Goal: Understand process/instructions: Learn how to perform a task or action

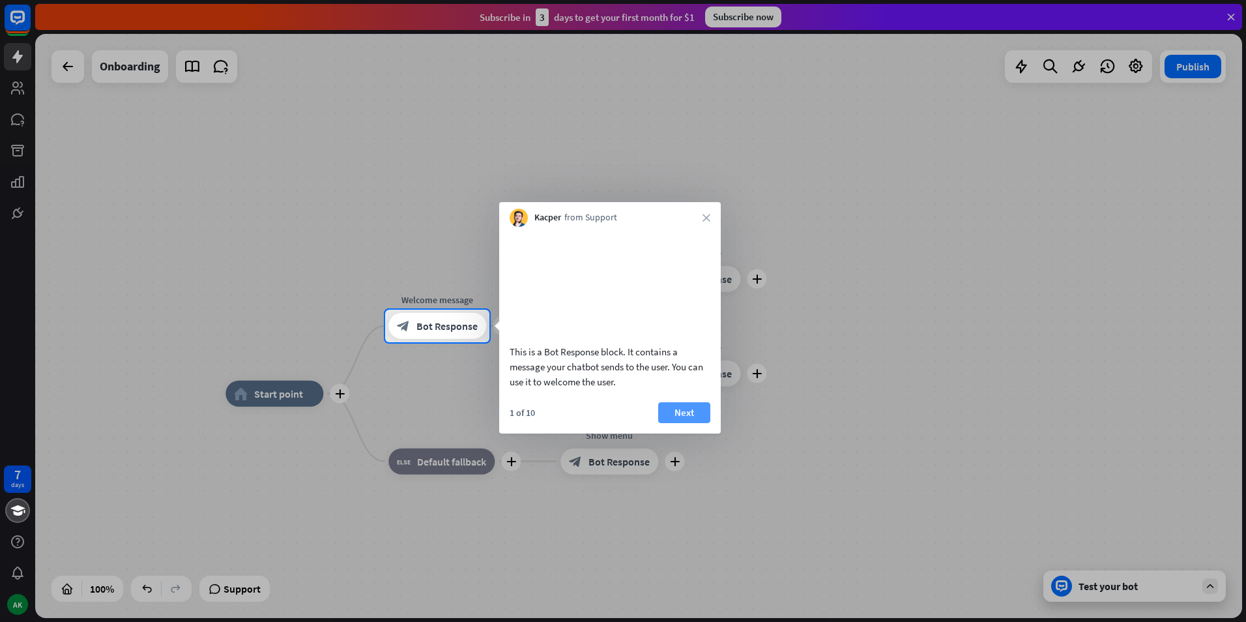
click at [682, 423] on button "Next" at bounding box center [684, 412] width 52 height 21
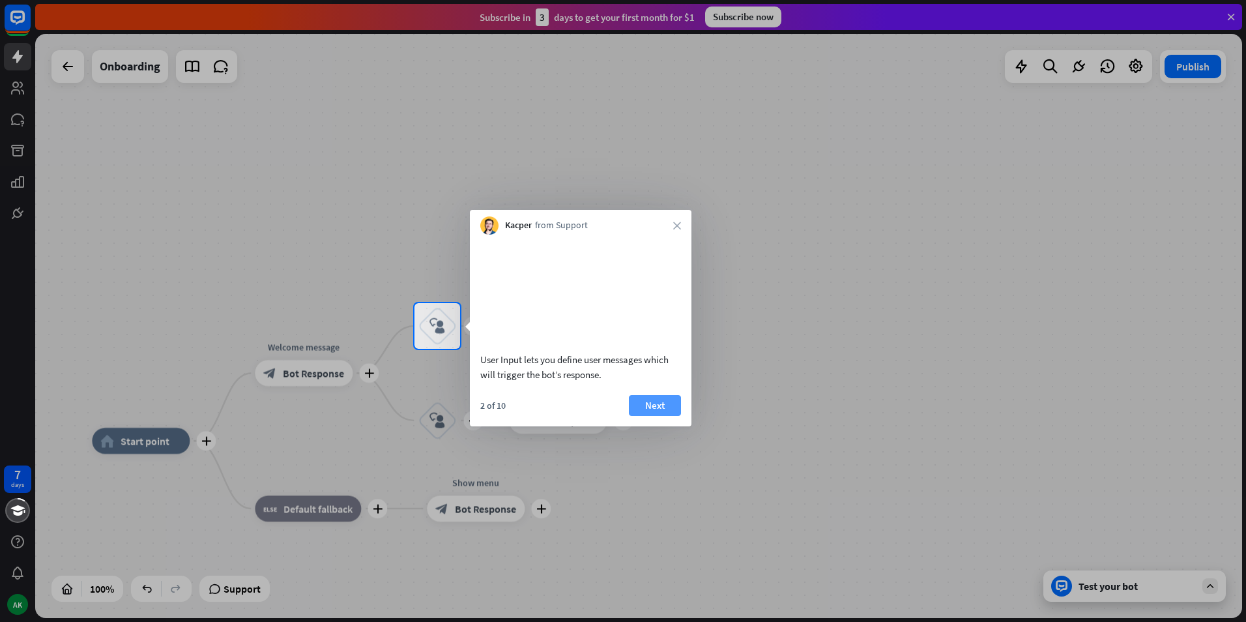
click at [655, 416] on button "Next" at bounding box center [655, 405] width 52 height 21
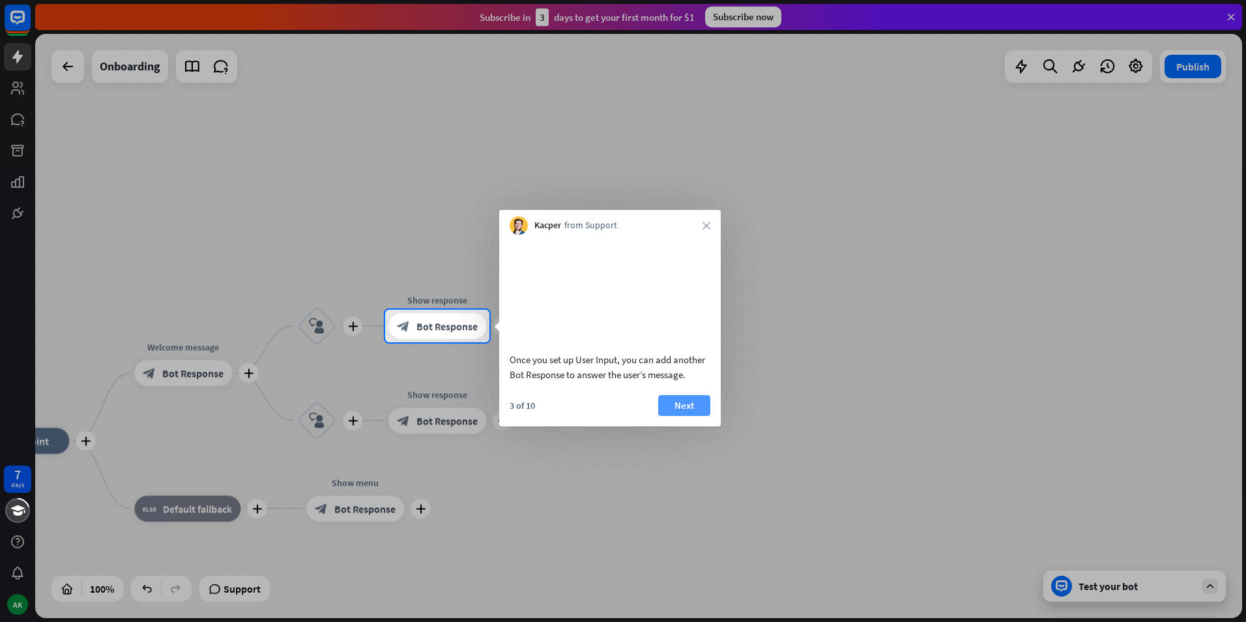
click at [676, 416] on button "Next" at bounding box center [684, 405] width 52 height 21
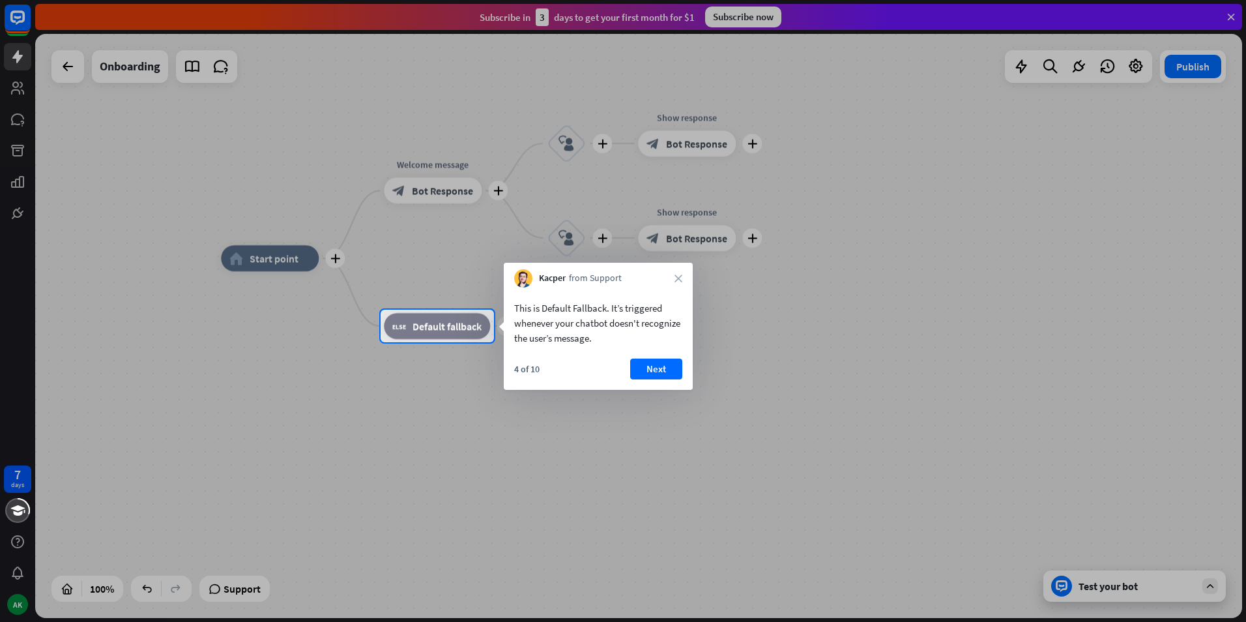
click at [650, 381] on div "4 of 10 Next" at bounding box center [598, 373] width 189 height 31
click at [650, 371] on button "Next" at bounding box center [656, 368] width 52 height 21
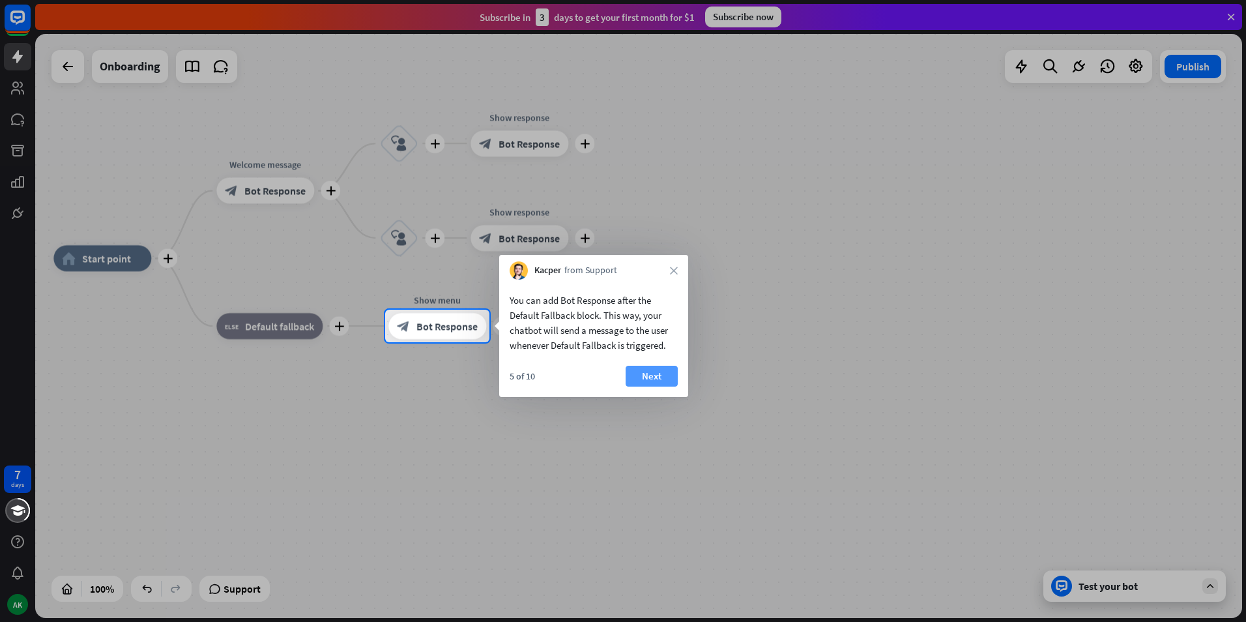
click at [647, 375] on button "Next" at bounding box center [652, 376] width 52 height 21
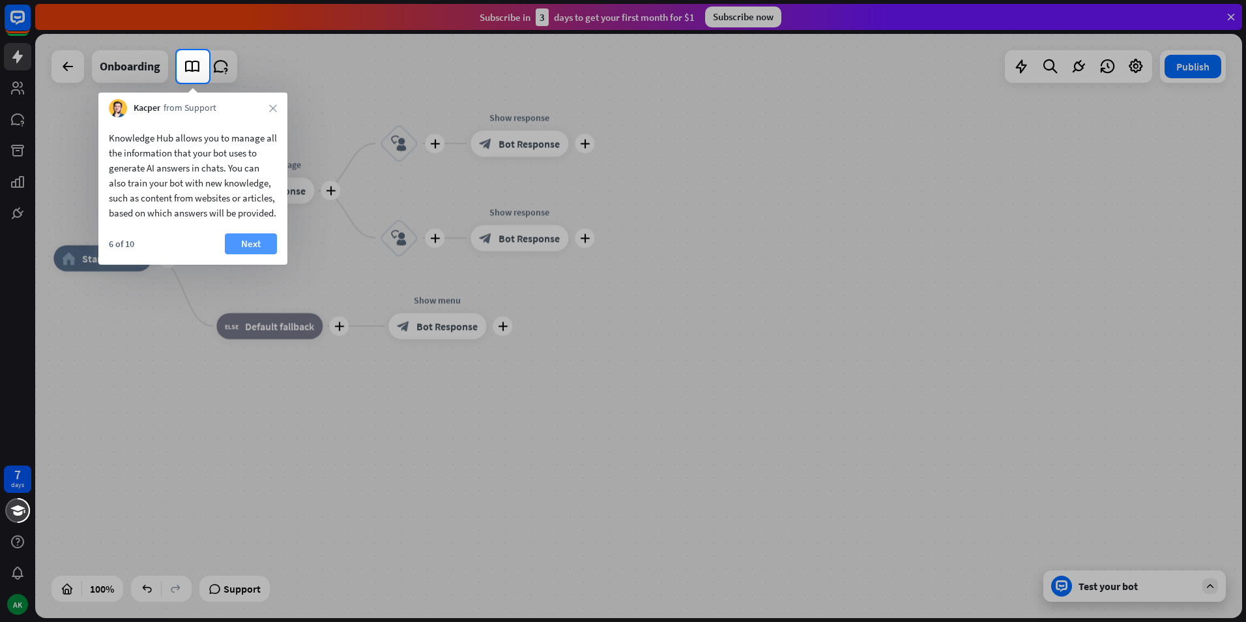
click at [250, 254] on button "Next" at bounding box center [251, 243] width 52 height 21
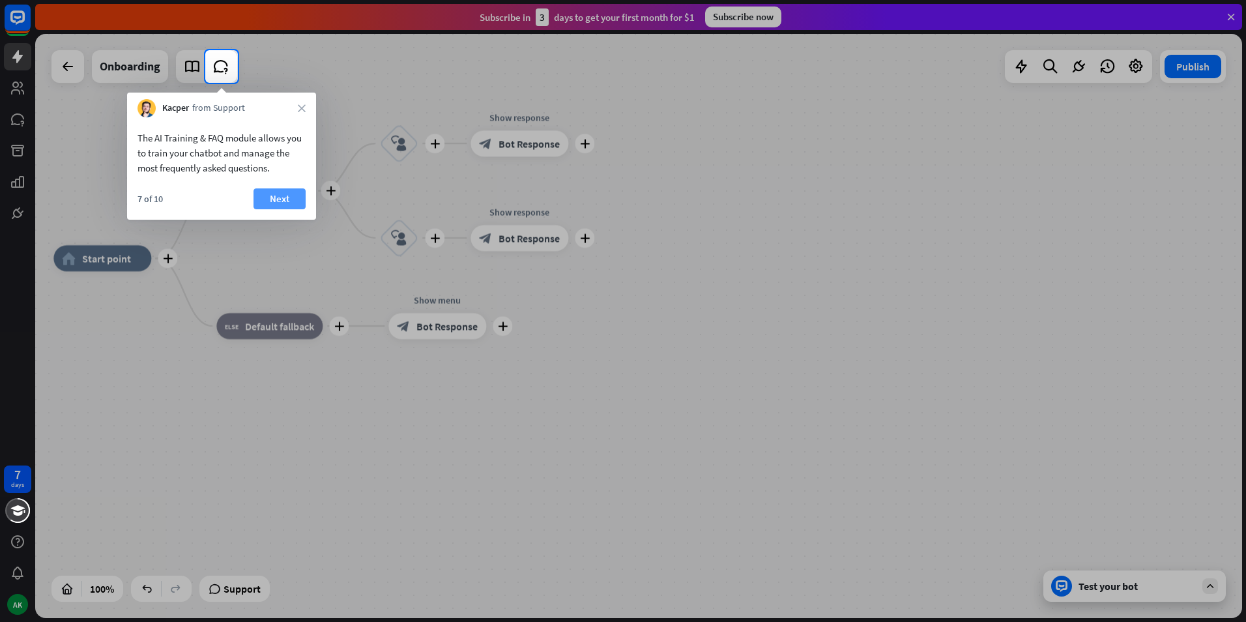
click at [283, 195] on button "Next" at bounding box center [279, 198] width 52 height 21
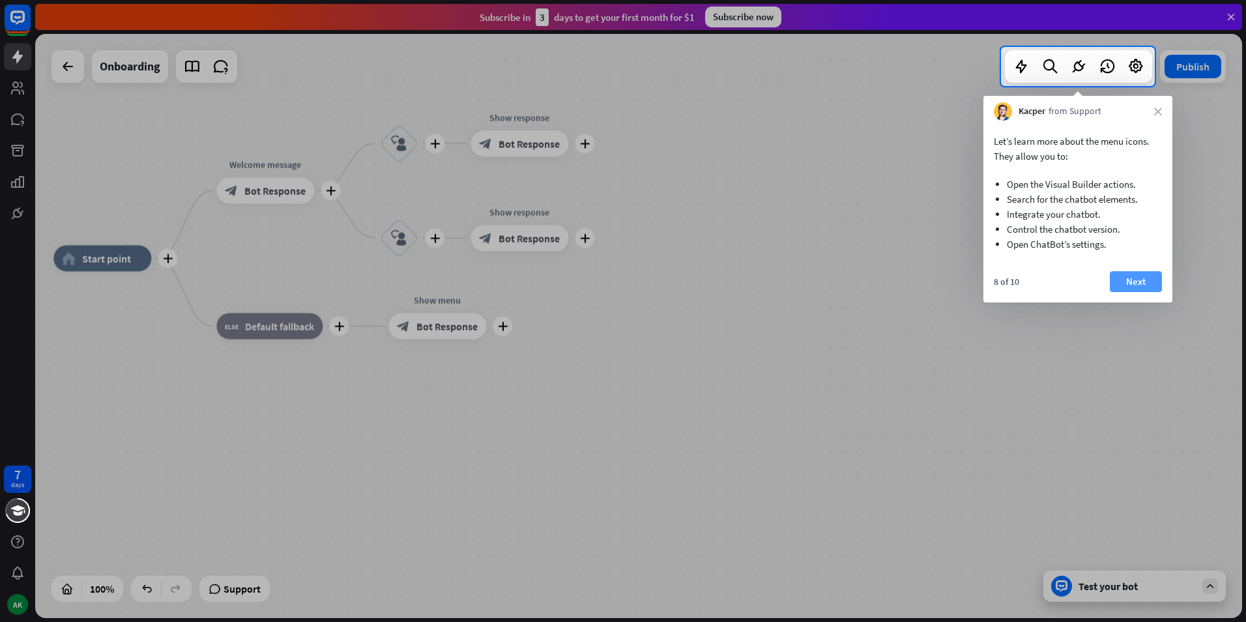
click at [1136, 281] on button "Next" at bounding box center [1136, 281] width 52 height 21
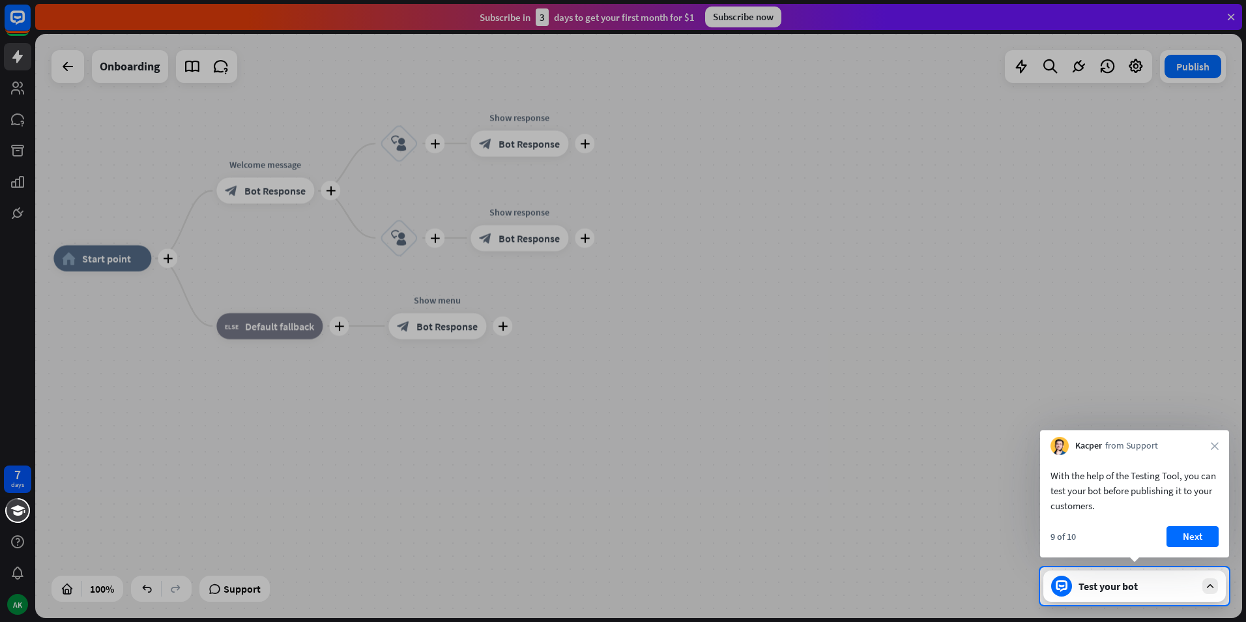
click at [794, 451] on div at bounding box center [623, 283] width 1246 height 567
click at [1185, 536] on button "Next" at bounding box center [1192, 536] width 52 height 21
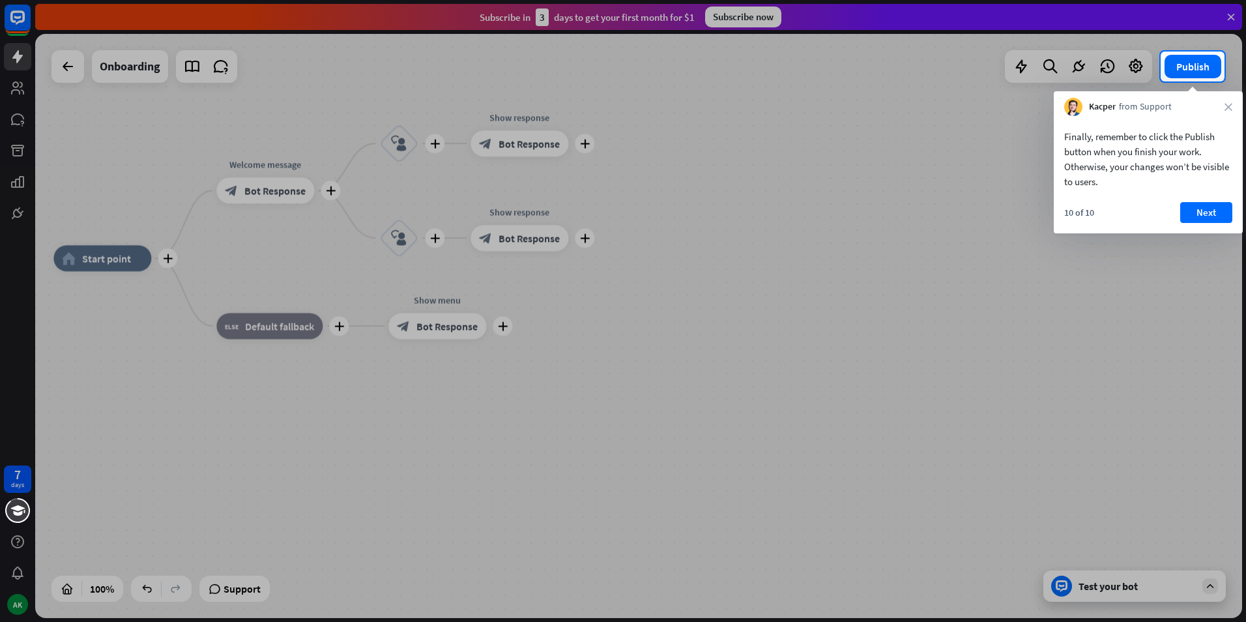
click at [1099, 579] on div at bounding box center [623, 351] width 1246 height 540
click at [641, 338] on div at bounding box center [623, 351] width 1246 height 540
drag, startPoint x: 807, startPoint y: 243, endPoint x: 1068, endPoint y: 206, distance: 263.9
click at [856, 238] on div at bounding box center [623, 351] width 1246 height 540
click at [1233, 106] on div "Kacper from Support close" at bounding box center [1148, 103] width 189 height 25
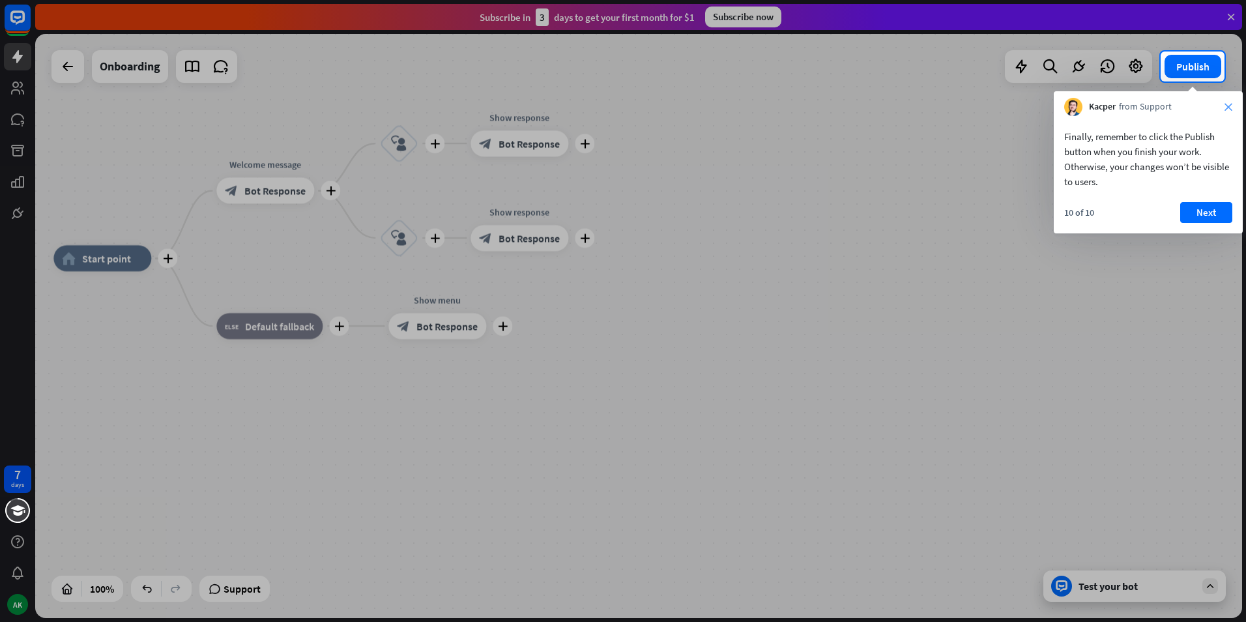
click at [1228, 106] on icon "close" at bounding box center [1228, 107] width 8 height 8
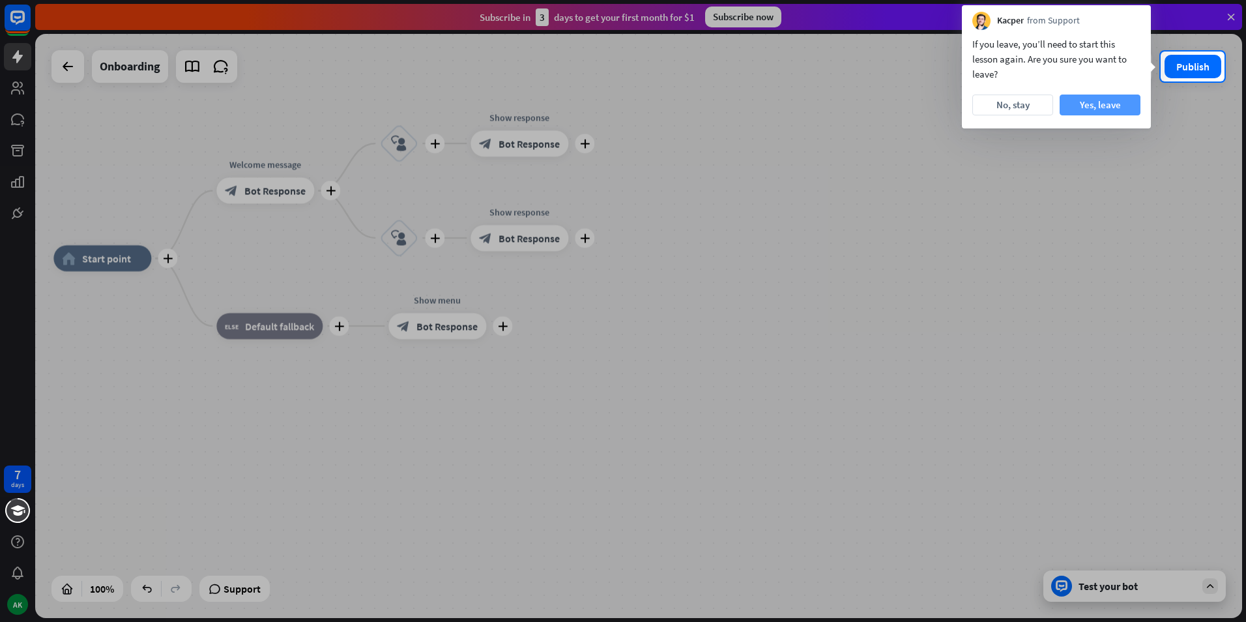
click at [1092, 103] on button "Yes, leave" at bounding box center [1100, 104] width 81 height 21
